Goal: Task Accomplishment & Management: Use online tool/utility

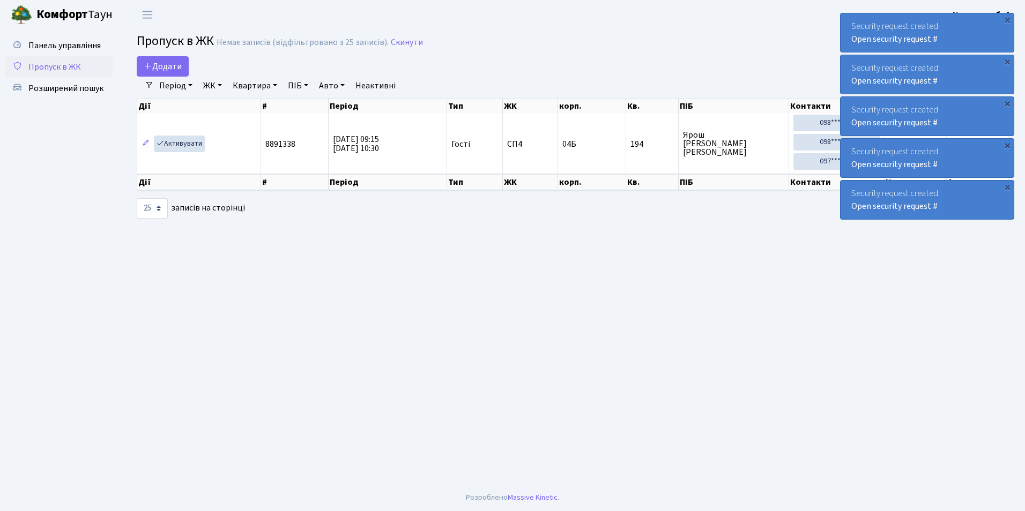
select select "25"
click at [1009, 17] on div "×" at bounding box center [1006, 19] width 11 height 11
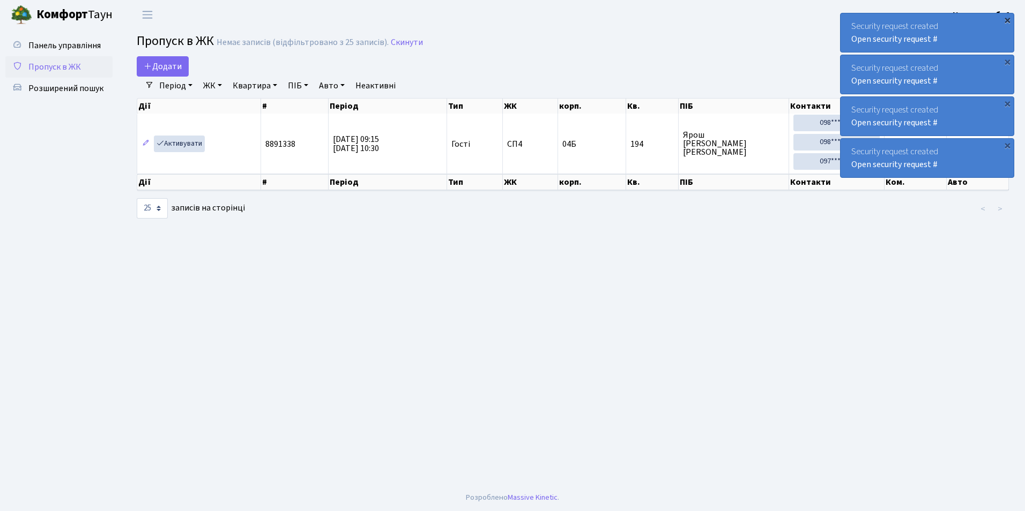
click at [1007, 19] on div "×" at bounding box center [1006, 19] width 11 height 11
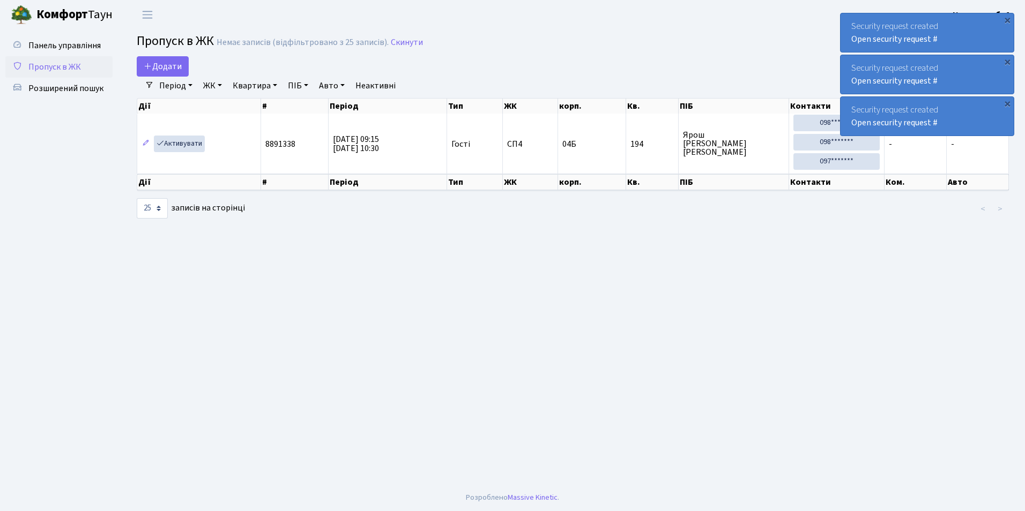
click at [1007, 19] on div "×" at bounding box center [1006, 19] width 11 height 11
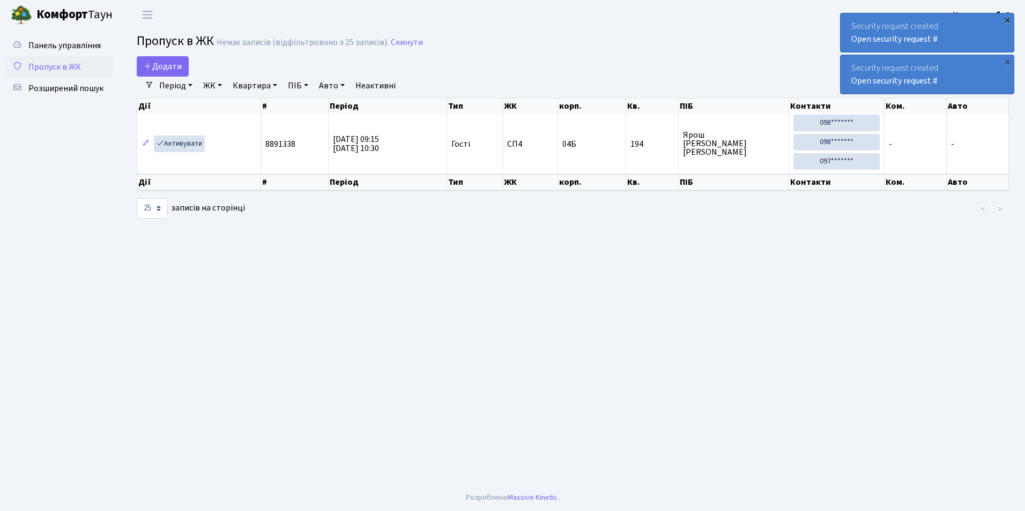
click at [1008, 23] on div "×" at bounding box center [1006, 19] width 11 height 11
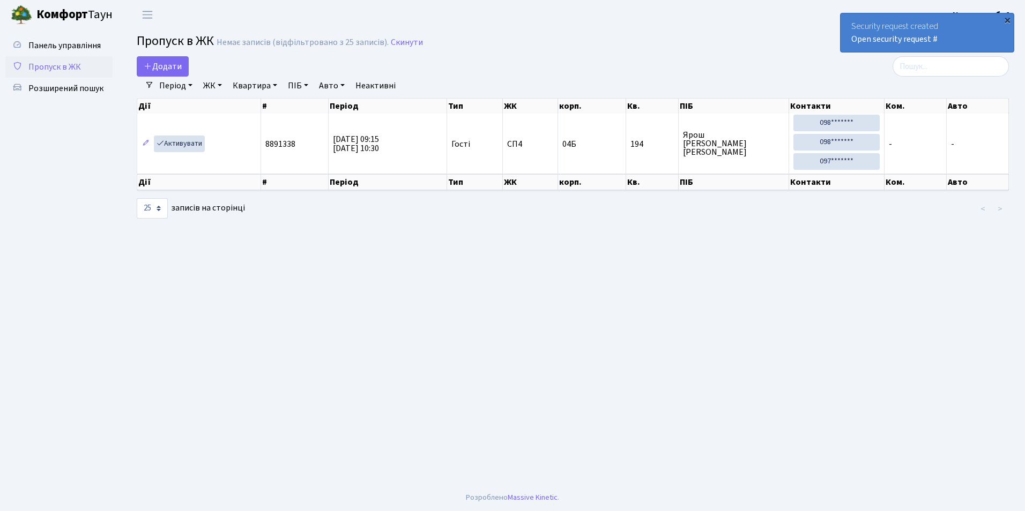
click at [1007, 19] on div "×" at bounding box center [1006, 19] width 11 height 11
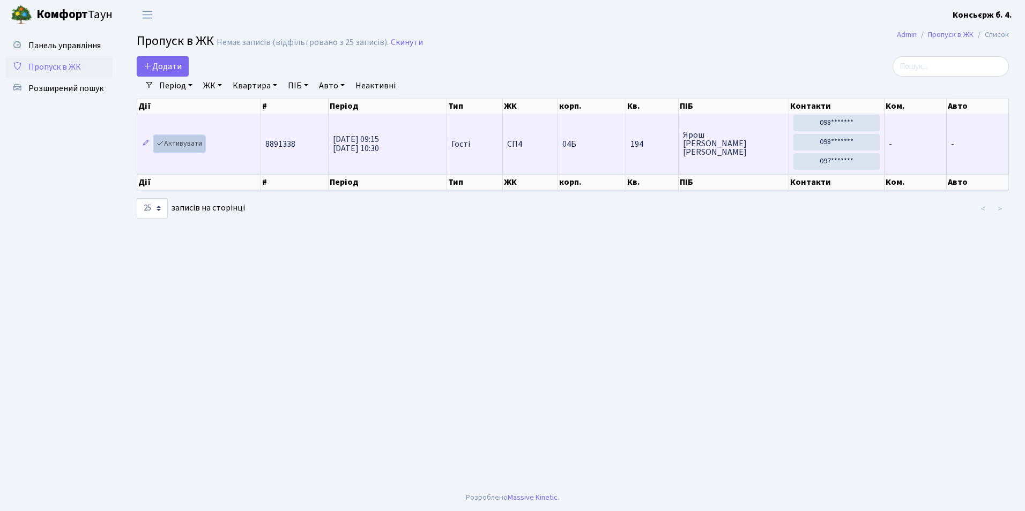
click at [196, 151] on link "Активувати" at bounding box center [179, 144] width 51 height 17
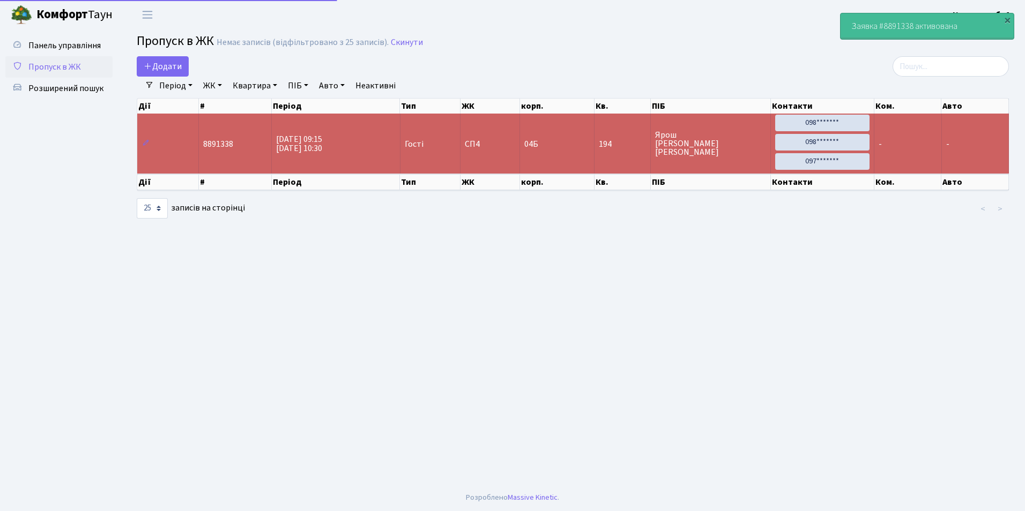
select select "25"
